Goal: Use online tool/utility: Use online tool/utility

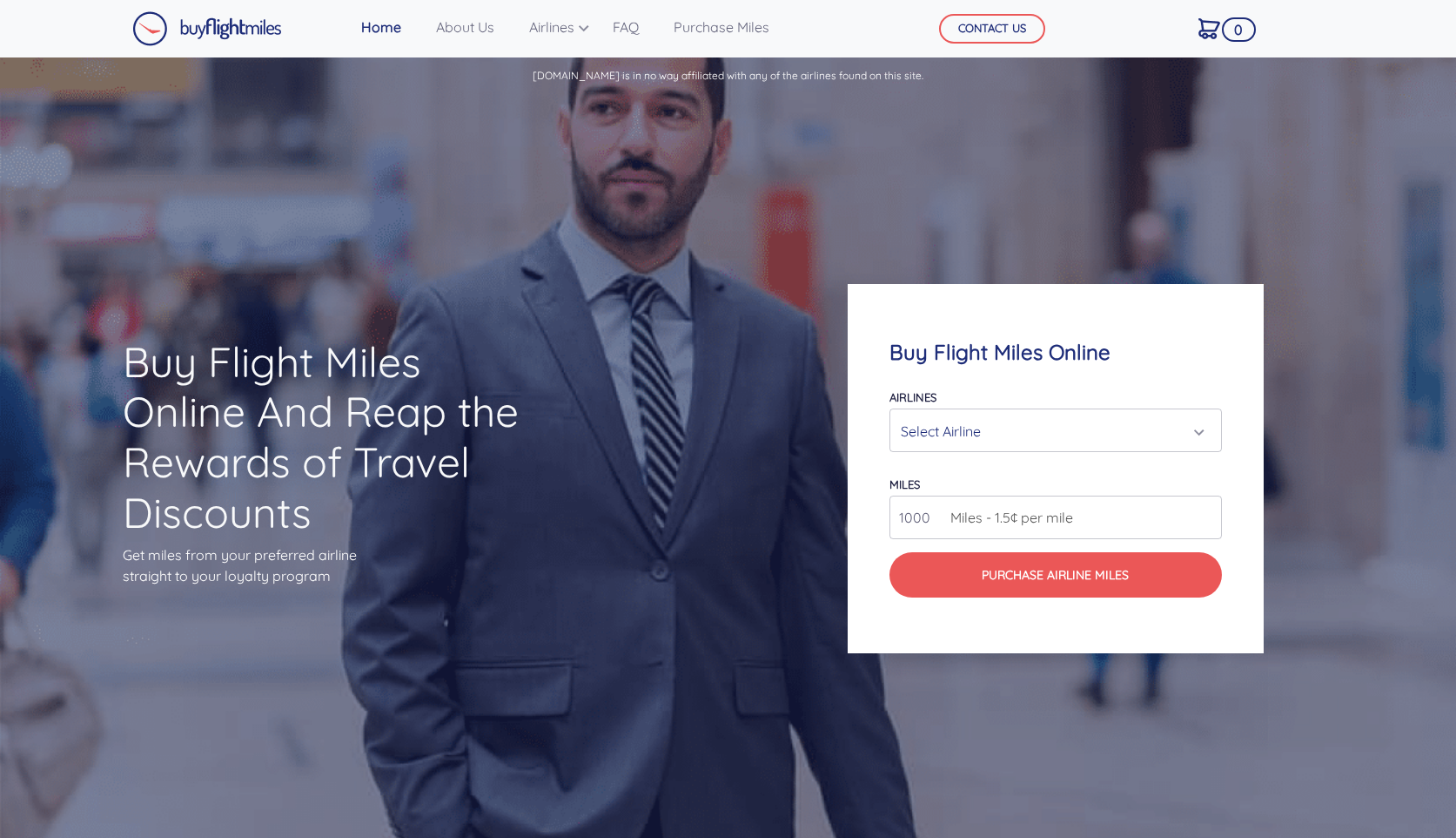
click at [968, 431] on div "Select Airline" at bounding box center [1049, 430] width 298 height 33
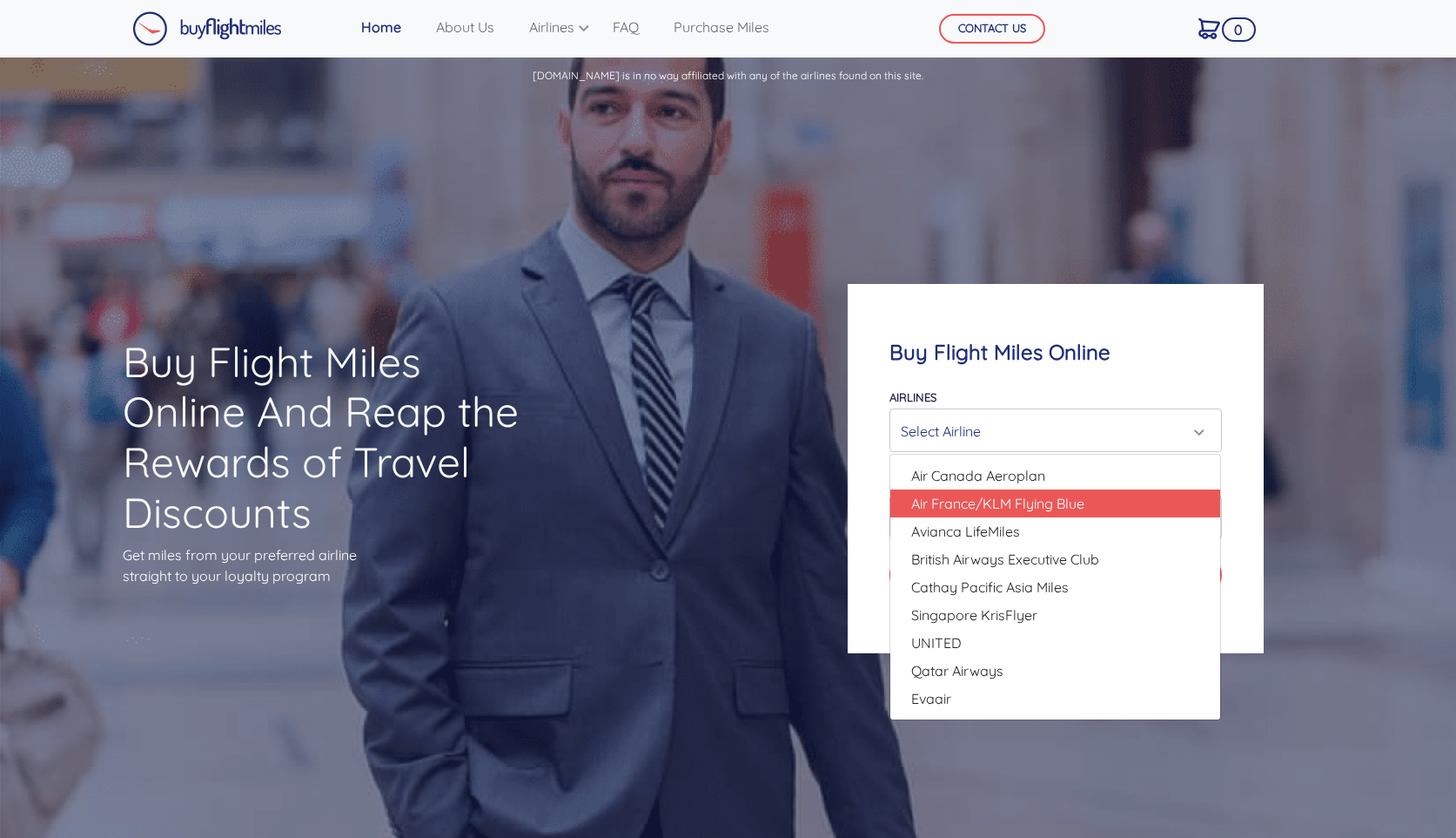
click at [964, 506] on span "Air France/KLM Flying Blue" at bounding box center [997, 504] width 173 height 21
select select "Air France/KLM Flying Blue"
type input "49000"
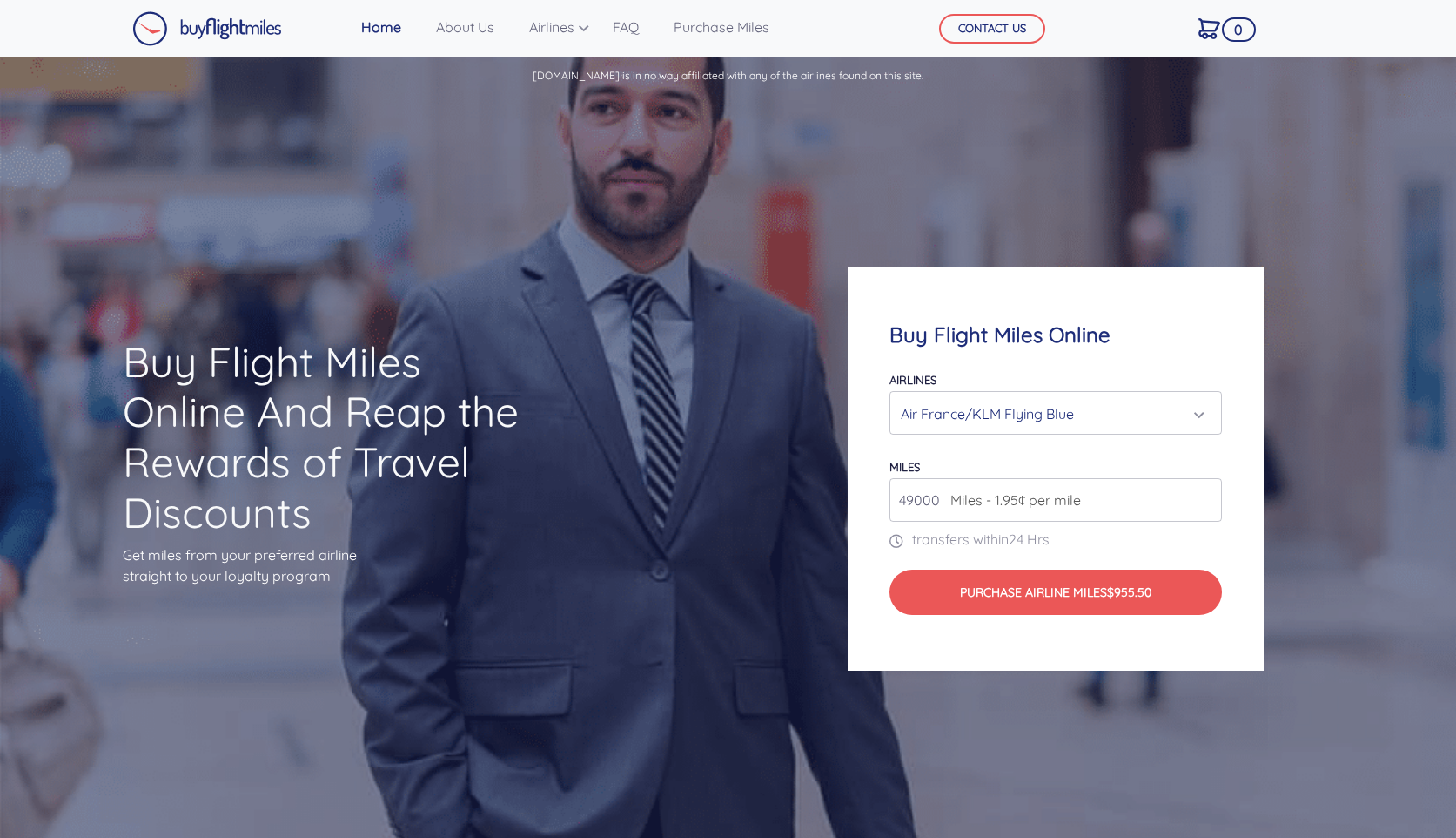
click at [1017, 405] on div "Air France/KLM Flying Blue" at bounding box center [1049, 413] width 298 height 33
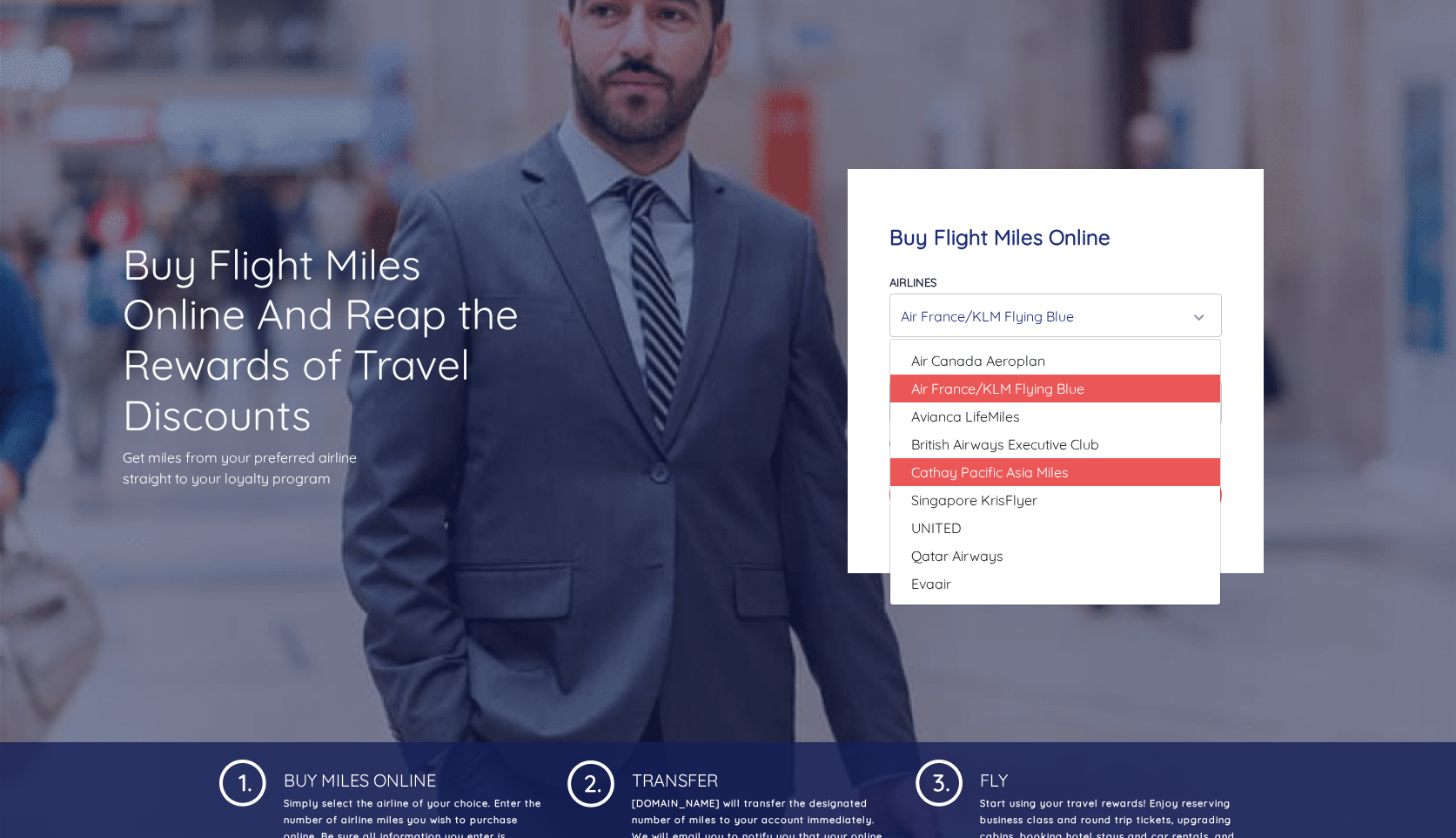
scroll to position [105, 0]
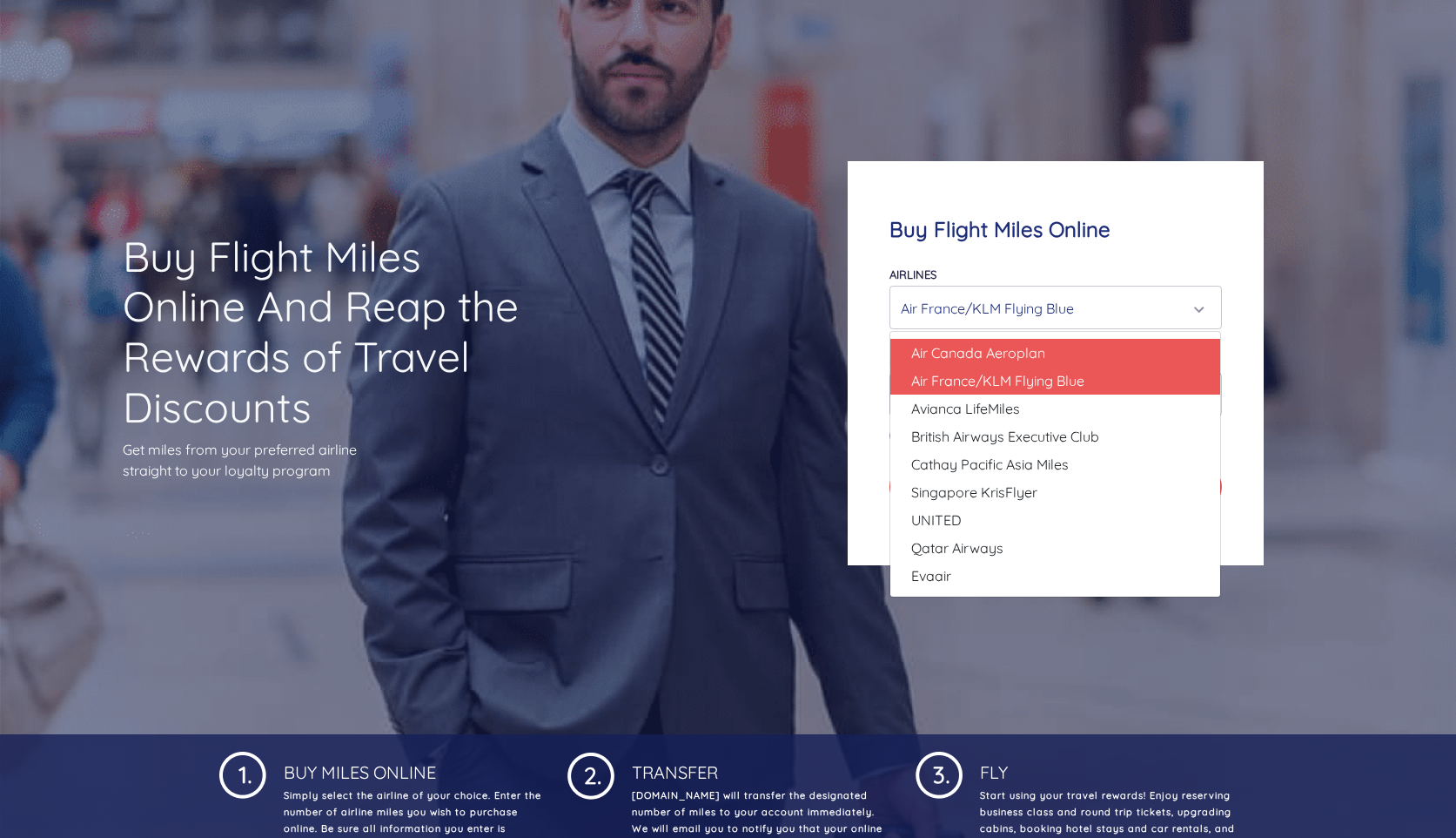
click at [979, 349] on span "Air Canada Aeroplan" at bounding box center [977, 352] width 134 height 21
select select "Air Canada Aeroplan"
type input "80000"
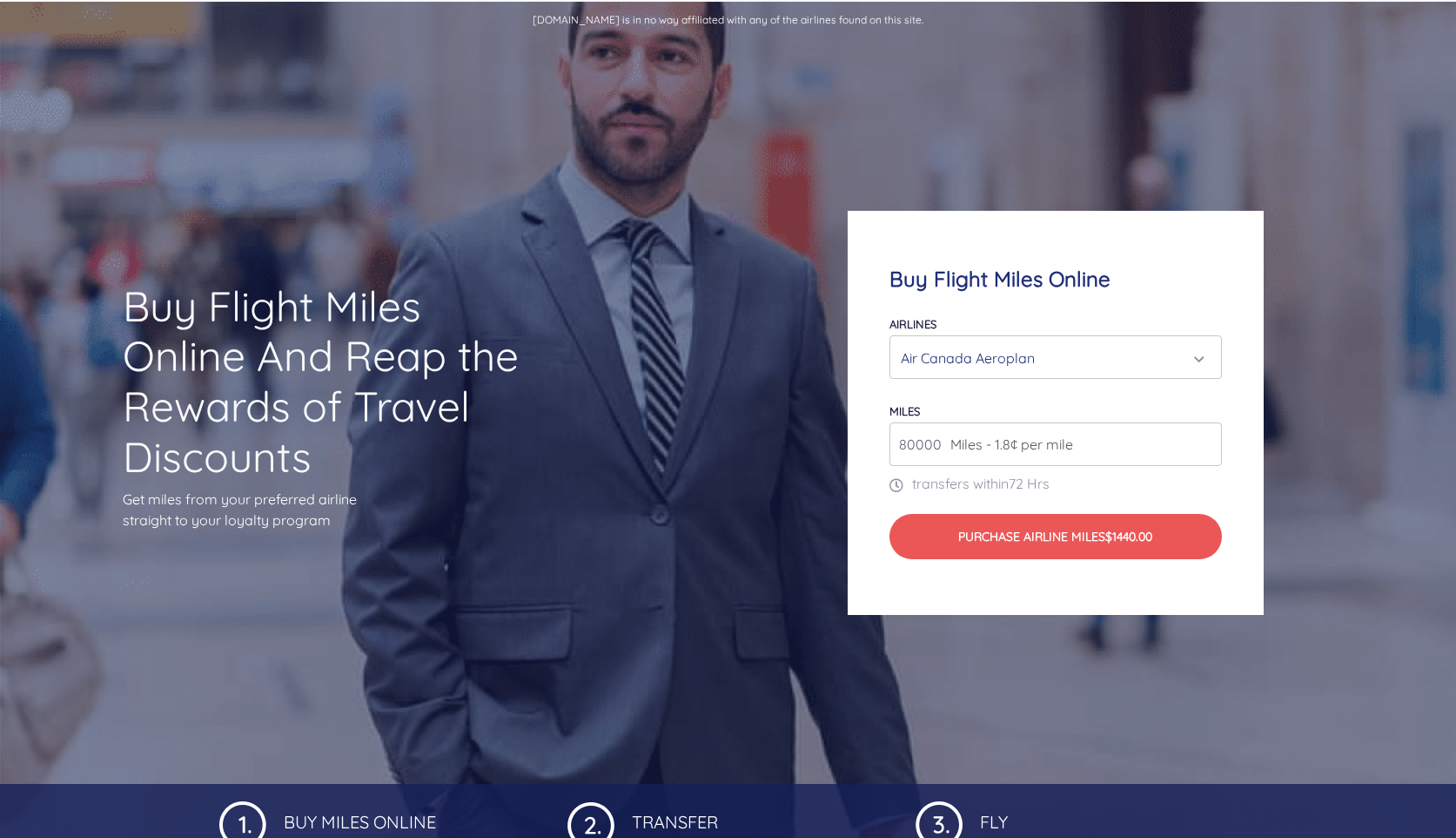
scroll to position [0, 0]
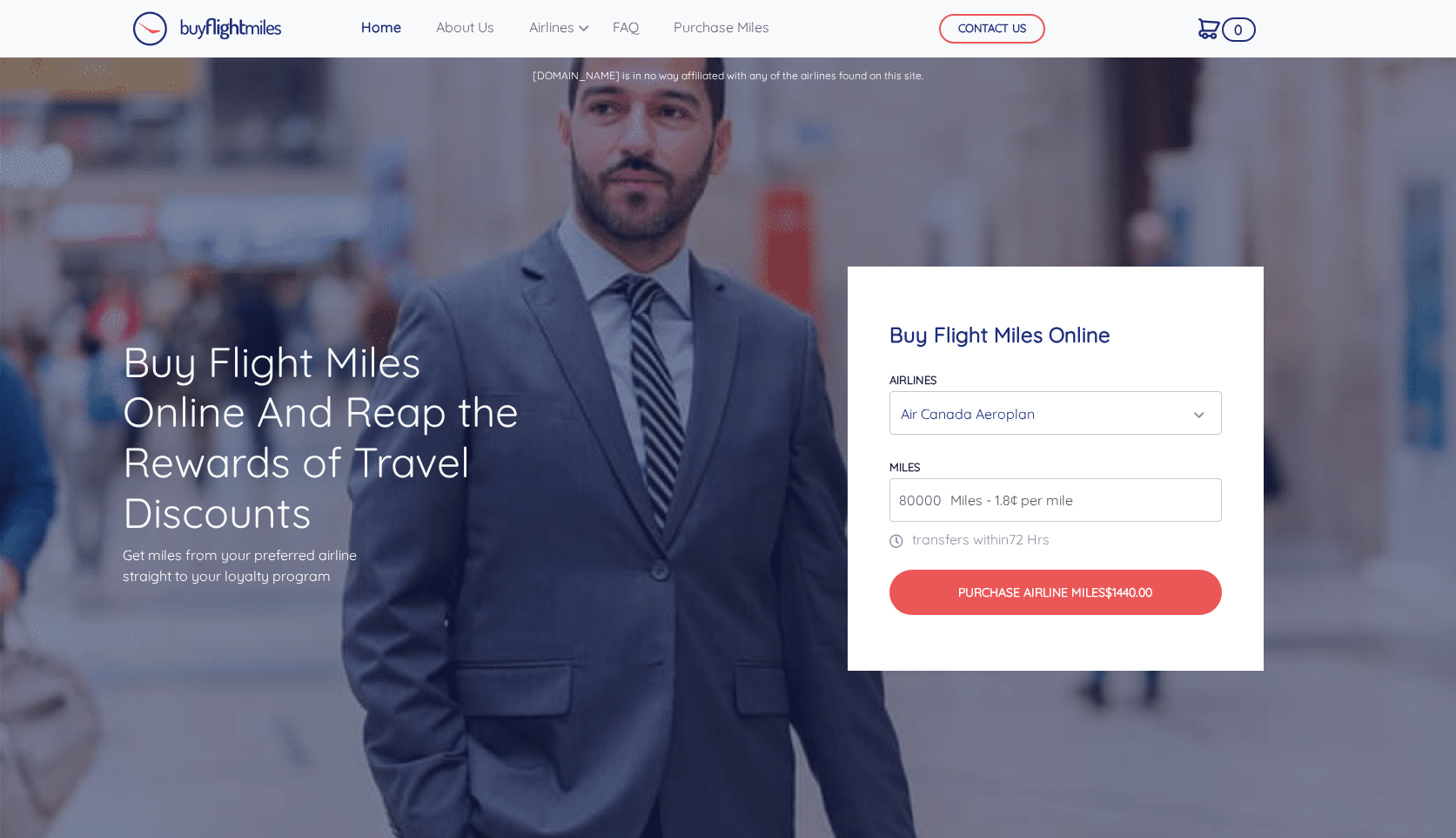
click at [984, 425] on div "Air Canada Aeroplan" at bounding box center [1049, 413] width 298 height 33
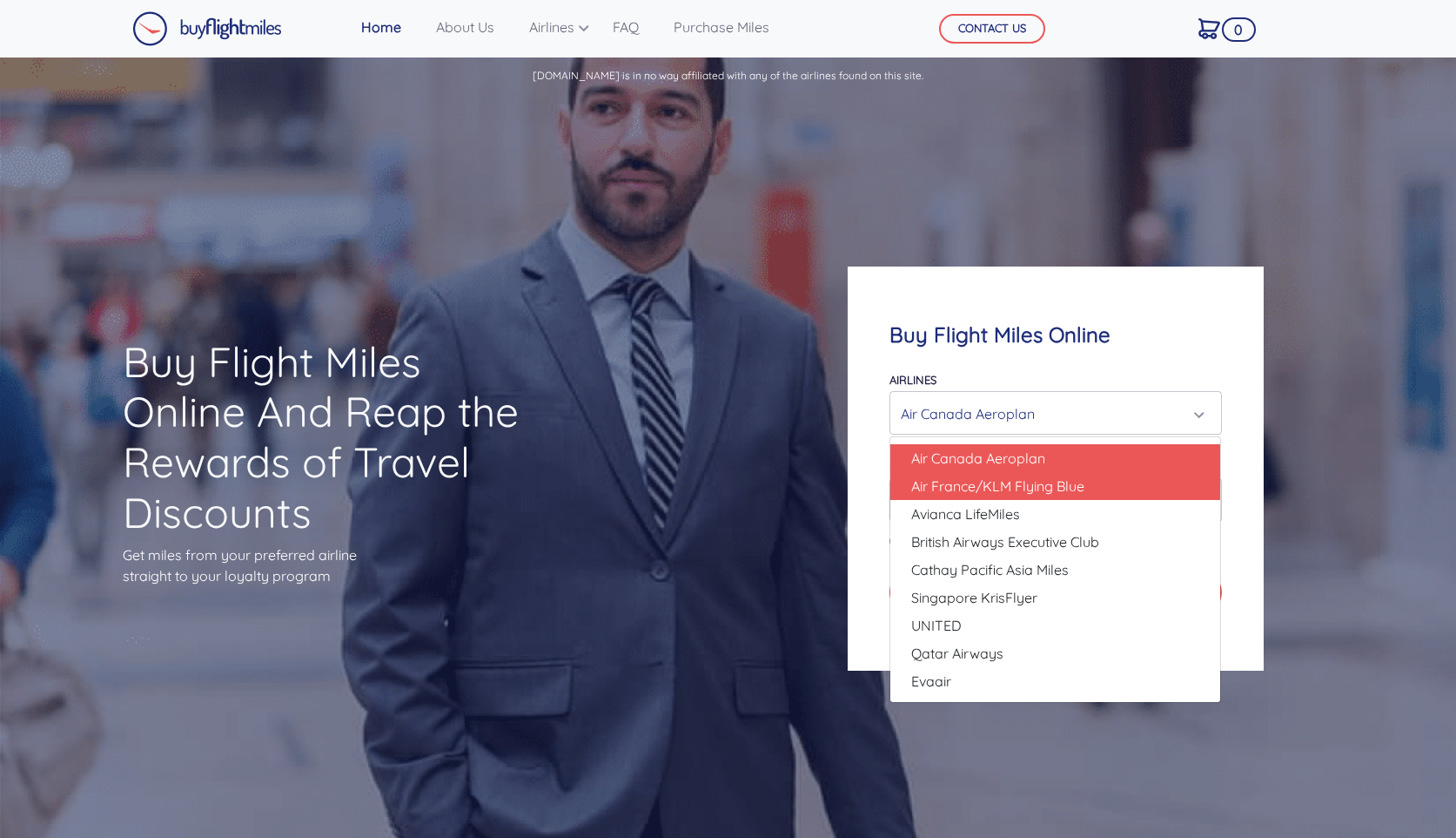
click at [982, 490] on span "Air France/KLM Flying Blue" at bounding box center [997, 486] width 173 height 21
select select "Air France/KLM Flying Blue"
type input "49000"
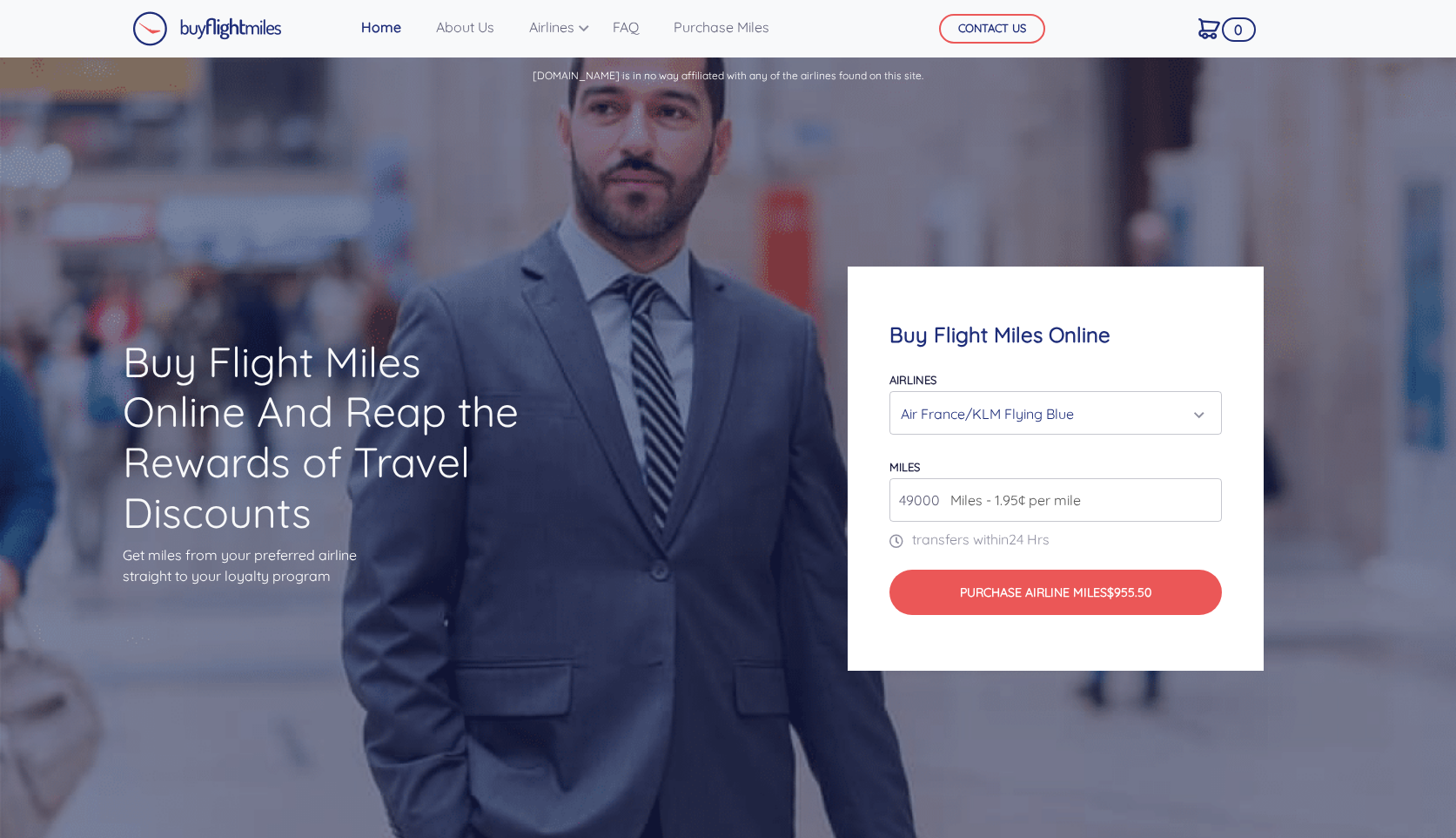
click at [1015, 420] on div "Air France/KLM Flying Blue" at bounding box center [1049, 413] width 298 height 33
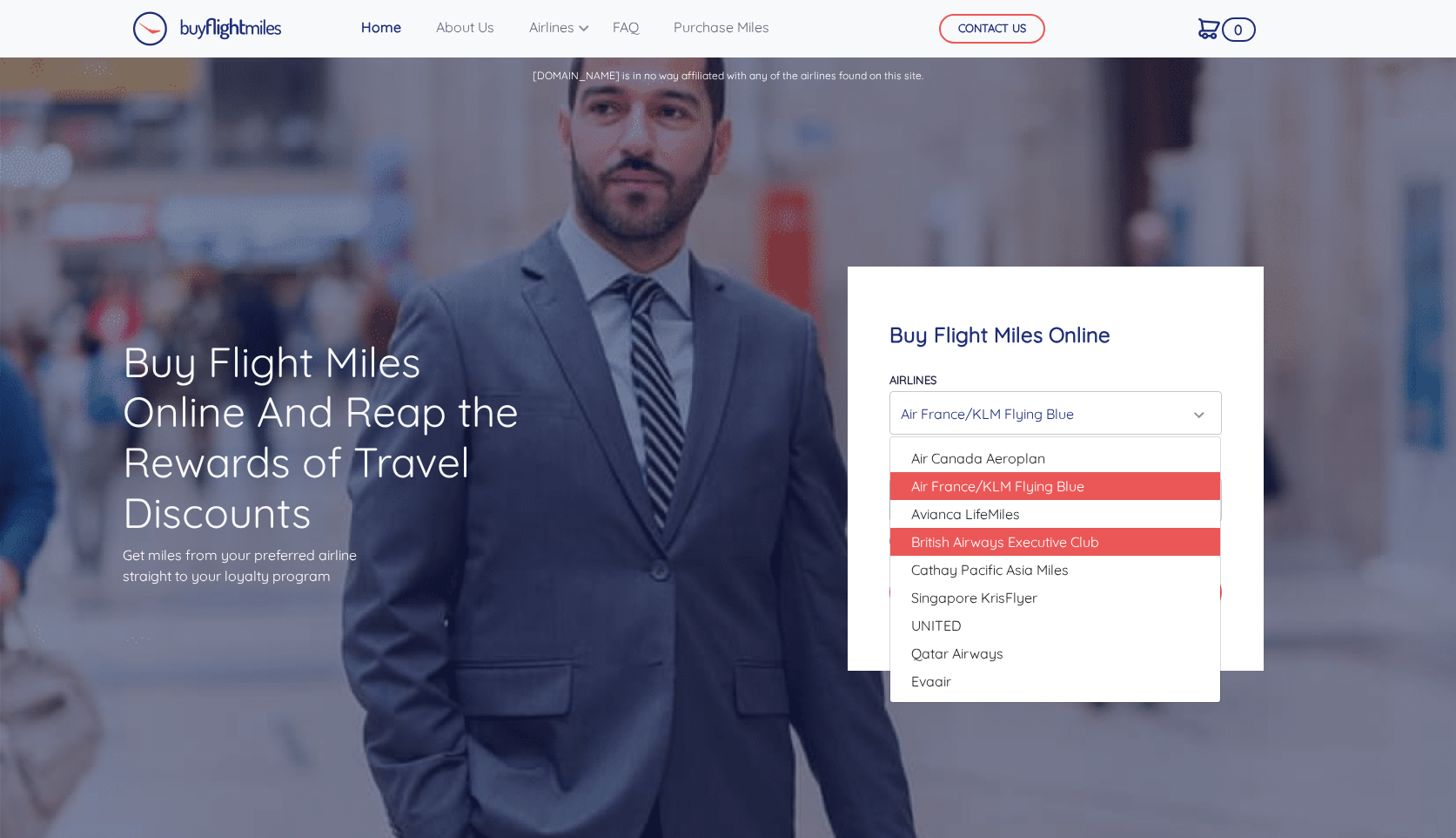
click at [1014, 547] on span "British Airways Executive Club" at bounding box center [1005, 542] width 188 height 21
select select "British Airways Executive Club"
type input "80000"
